Goal: Information Seeking & Learning: Learn about a topic

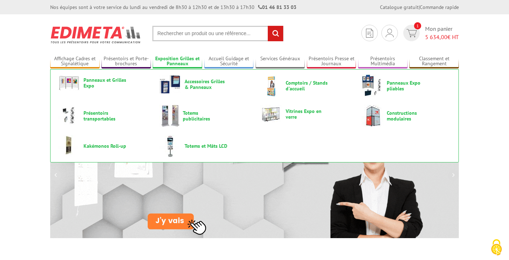
click at [173, 59] on link "Exposition Grilles et Panneaux" at bounding box center [178, 62] width 50 height 12
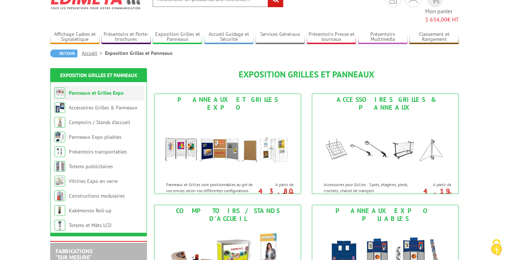
scroll to position [34, 0]
click at [99, 89] on link "Panneaux et Grilles Expo" at bounding box center [96, 92] width 55 height 6
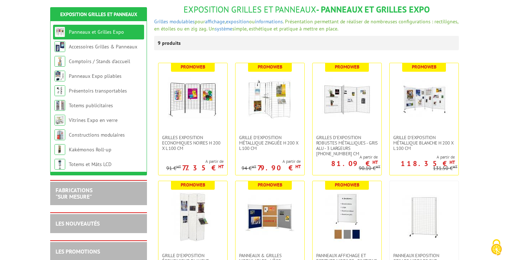
scroll to position [83, 0]
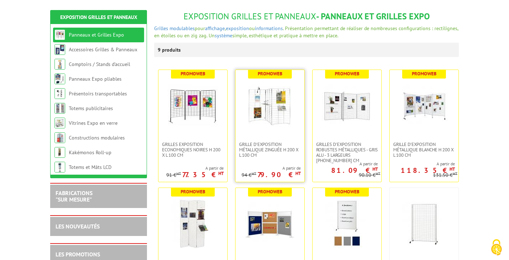
click at [267, 117] on img at bounding box center [270, 106] width 50 height 50
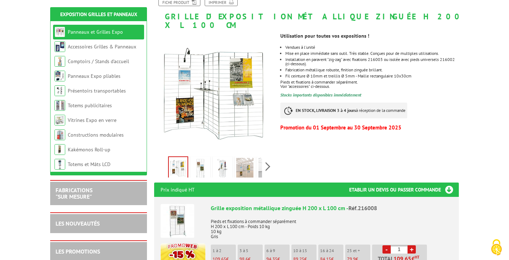
scroll to position [122, 0]
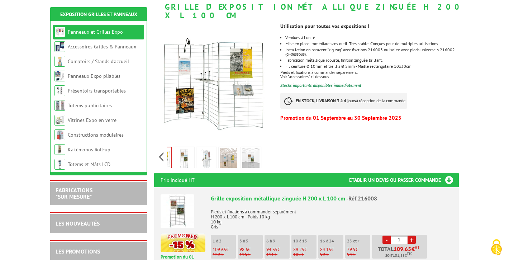
click at [268, 150] on div "Previous Next" at bounding box center [214, 156] width 121 height 25
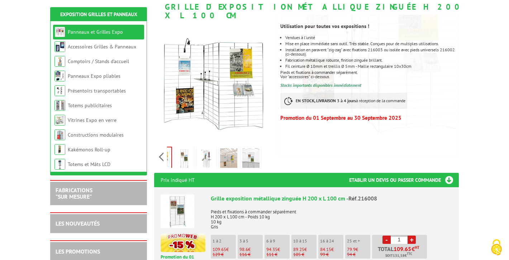
click at [229, 149] on img at bounding box center [228, 159] width 17 height 22
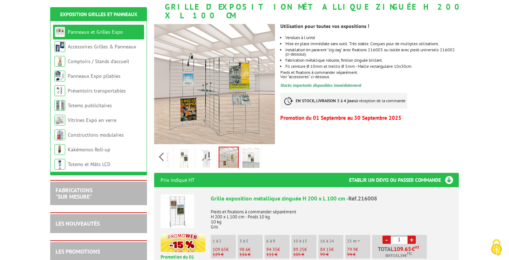
click at [202, 149] on img at bounding box center [206, 159] width 17 height 22
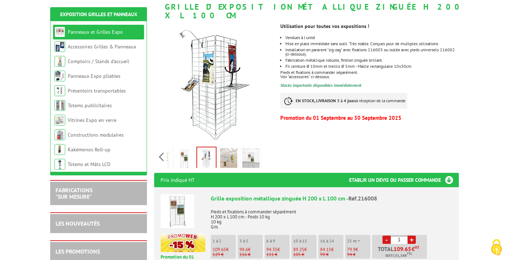
click at [190, 151] on img at bounding box center [184, 159] width 17 height 22
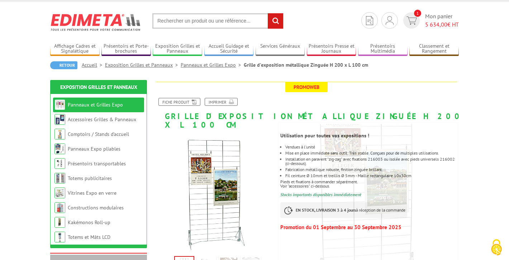
scroll to position [0, 0]
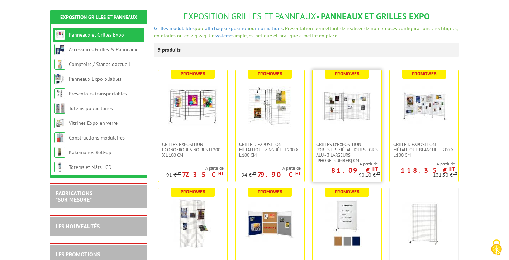
click at [348, 114] on img at bounding box center [347, 106] width 50 height 50
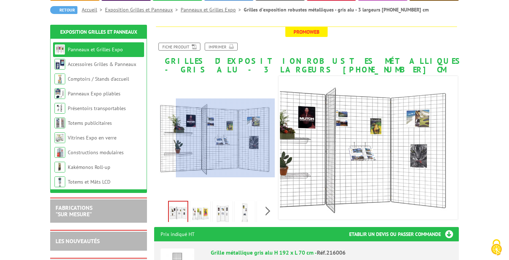
scroll to position [74, 0]
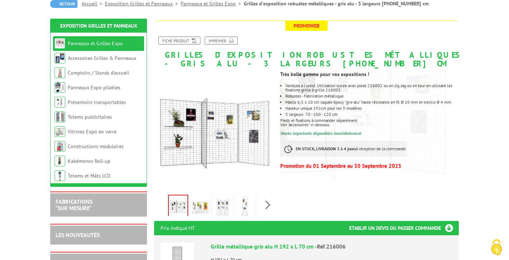
click at [204, 201] on img at bounding box center [200, 207] width 17 height 22
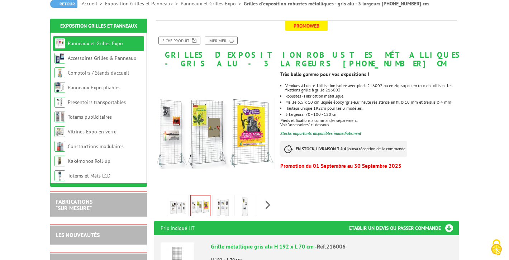
click at [223, 203] on img at bounding box center [222, 207] width 17 height 22
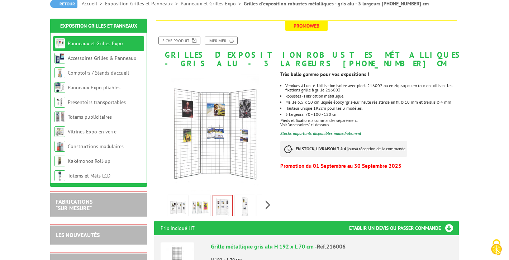
click at [247, 205] on img at bounding box center [244, 207] width 17 height 22
